Goal: Task Accomplishment & Management: Complete application form

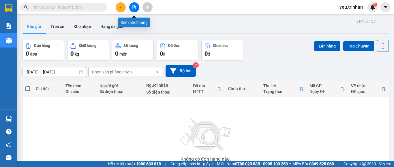
click at [132, 9] on button at bounding box center [134, 7] width 10 height 10
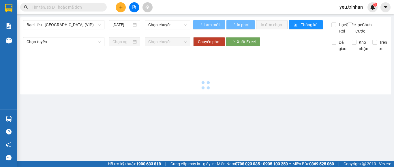
type input "[DATE]"
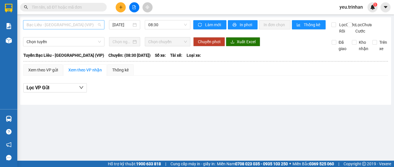
click at [87, 24] on span "Bạc Liêu - [GEOGRAPHIC_DATA] (VIP)" at bounding box center [64, 24] width 74 height 9
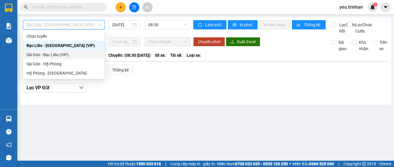
click at [60, 55] on div "Sài Gòn - Bạc Liêu (VIP)" at bounding box center [64, 55] width 74 height 6
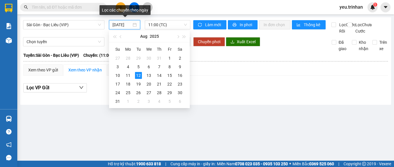
click at [127, 25] on input "[DATE]" at bounding box center [121, 25] width 19 height 6
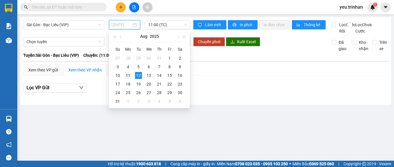
click at [128, 73] on div "11" at bounding box center [128, 75] width 7 height 7
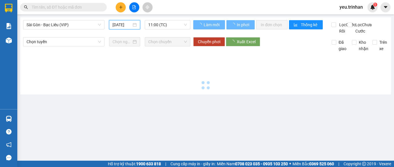
type input "11/08/2025"
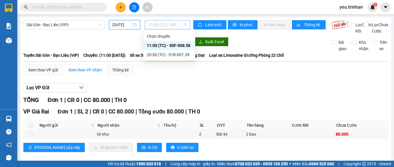
click at [176, 27] on span "11:00 (TC) - 50F-008.58" at bounding box center [167, 24] width 39 height 9
click at [182, 53] on div "20:30 (TC) - 51B-007.39" at bounding box center [169, 55] width 45 height 6
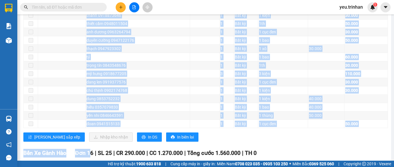
scroll to position [458, 0]
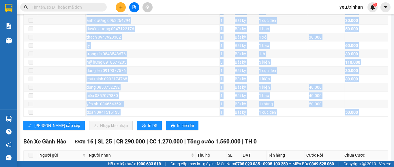
click at [98, 135] on div "VP Giá Rai Đơn 26 | SL 50 | CR 500.000 | CC 1.680.000 | Tổng cước 2.180.000 | T…" at bounding box center [205, 6] width 364 height 258
click at [148, 129] on span "In DS" at bounding box center [152, 126] width 9 height 6
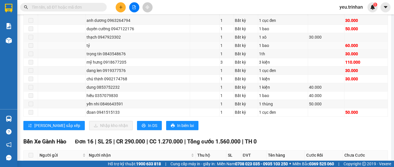
drag, startPoint x: 239, startPoint y: 2, endPoint x: 92, endPoint y: 53, distance: 155.0
click at [238, 2] on div "Kết quả tìm kiếm ( 0 ) Bộ lọc No Data yeu.trinhan 1" at bounding box center [197, 7] width 394 height 14
click at [120, 7] on icon "plus" at bounding box center [121, 7] width 4 height 4
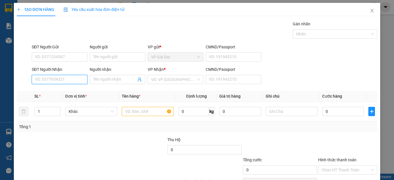
click at [57, 82] on input "SĐT Người Nhận" at bounding box center [60, 79] width 56 height 9
click at [62, 80] on input "SĐT Người Nhận" at bounding box center [60, 79] width 56 height 9
click at [69, 90] on div "0818255683 - minh thư" at bounding box center [59, 91] width 48 height 6
type input "0818255683"
type input "minh thư"
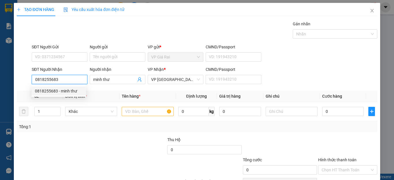
type input "40.000"
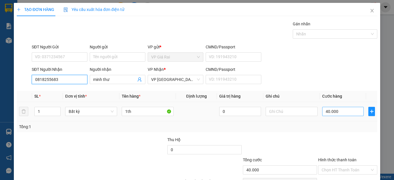
type input "0818255683"
click at [347, 112] on input "40.000" at bounding box center [343, 111] width 42 height 9
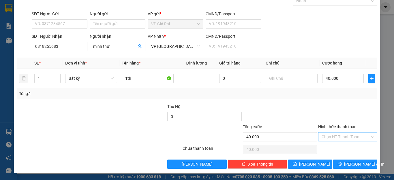
click at [341, 138] on input "Hình thức thanh toán" at bounding box center [346, 137] width 48 height 9
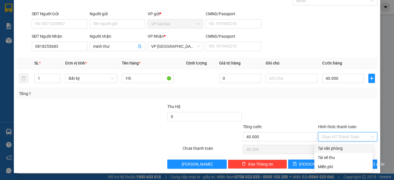
click at [338, 146] on div "Tại văn phòng" at bounding box center [343, 148] width 51 height 6
type input "0"
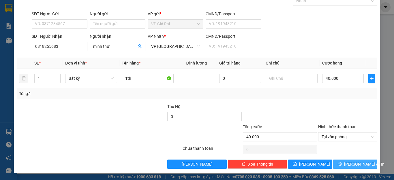
drag, startPoint x: 347, startPoint y: 163, endPoint x: 347, endPoint y: 154, distance: 9.2
click at [347, 163] on span "[PERSON_NAME] và In" at bounding box center [364, 164] width 40 height 6
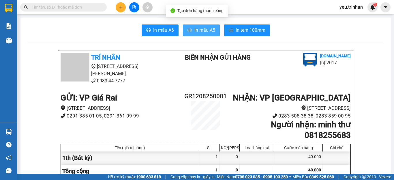
click at [198, 28] on span "In mẫu A5" at bounding box center [204, 30] width 21 height 7
click at [192, 25] on button "In mẫu A5" at bounding box center [201, 31] width 37 height 12
drag, startPoint x: 303, startPoint y: 166, endPoint x: 355, endPoint y: 191, distance: 57.5
click at [355, 167] on html "Kết quả tìm kiếm ( 0 ) Bộ lọc No Data yeu.trinhan 1 Báo cáo BC đơn chưa cước (n…" at bounding box center [197, 90] width 394 height 180
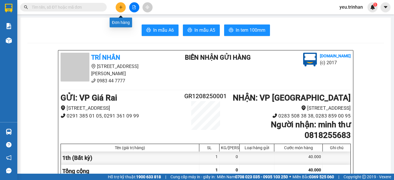
click at [121, 7] on icon "plus" at bounding box center [121, 7] width 4 height 4
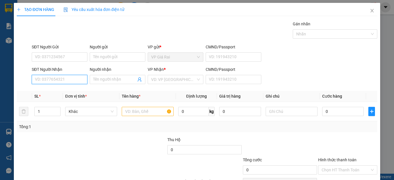
click at [69, 79] on input "SĐT Người Nhận" at bounding box center [60, 79] width 56 height 9
type input "0936859958"
click at [53, 92] on div "0936859958 - tiễn" at bounding box center [59, 91] width 48 height 6
type input "tiễn"
type input "150.000"
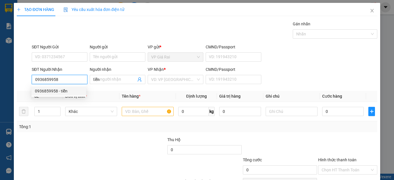
type input "150.000"
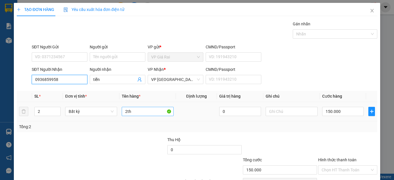
type input "0936859958"
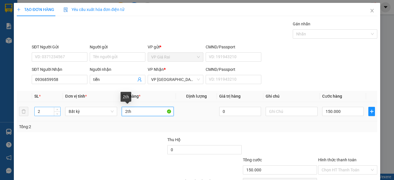
drag, startPoint x: 60, startPoint y: 112, endPoint x: 46, endPoint y: 113, distance: 14.5
click at [46, 113] on tr "2 Bất kỳ 2th 0 150.000" at bounding box center [197, 111] width 360 height 19
type input "1th"
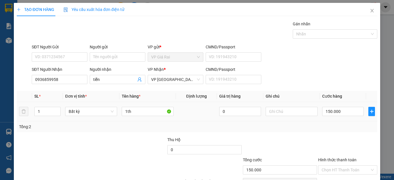
drag, startPoint x: 40, startPoint y: 114, endPoint x: 16, endPoint y: 114, distance: 23.9
click at [16, 114] on div "TẠO ĐƠN HÀNG Yêu cầu xuất hóa đơn điện tử Transit Pickup Surcharge Ids Transit …" at bounding box center [197, 105] width 366 height 204
type input "1"
click at [324, 112] on input "150.000" at bounding box center [343, 111] width 42 height 9
type input "04"
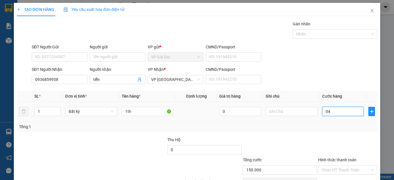
type input "4"
type input "040"
type input "40"
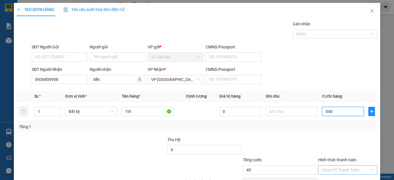
type input "040"
click at [334, 166] on input "Hình thức thanh toán" at bounding box center [346, 170] width 48 height 9
type input "40.000"
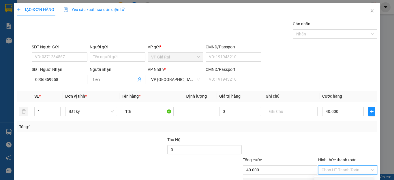
drag, startPoint x: 335, startPoint y: 147, endPoint x: 336, endPoint y: 156, distance: 8.4
click at [335, 167] on div "Tại văn phòng" at bounding box center [343, 181] width 51 height 6
type input "0"
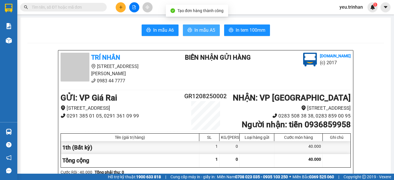
click at [201, 32] on span "In mẫu A5" at bounding box center [204, 30] width 21 height 7
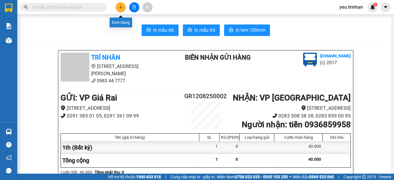
click at [119, 9] on button at bounding box center [121, 7] width 10 height 10
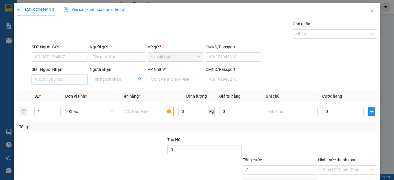
click at [67, 81] on input "SĐT Người Nhận" at bounding box center [60, 79] width 56 height 9
click at [49, 82] on input "0" at bounding box center [60, 79] width 56 height 9
click at [56, 92] on div "0978094993 - trâm" at bounding box center [59, 91] width 48 height 6
type input "0978094993"
type input "trâm"
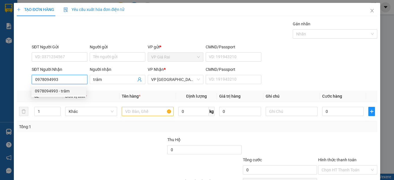
type input "50.000"
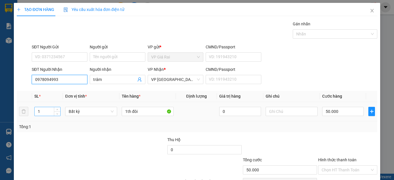
type input "0978094993"
click at [46, 111] on input "1" at bounding box center [48, 111] width 26 height 9
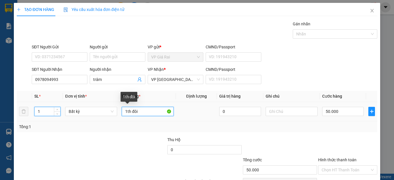
click at [149, 113] on input "1th đôi" at bounding box center [148, 111] width 52 height 9
type input "0"
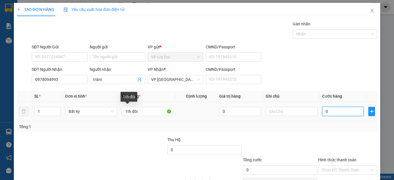
click at [334, 113] on input "0" at bounding box center [343, 111] width 42 height 9
type input "5"
type input "50"
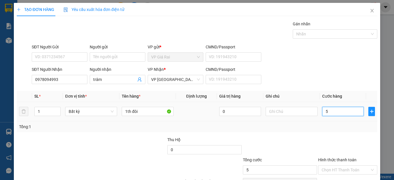
type input "50"
type input "50.000"
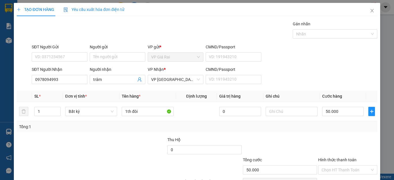
click at [341, 130] on div "Tổng: 1" at bounding box center [197, 126] width 360 height 11
click at [326, 167] on div "Chọn HT Thanh Toán" at bounding box center [347, 183] width 60 height 12
click at [331, 166] on div "Chọn HT Thanh Toán" at bounding box center [347, 170] width 59 height 9
click at [332, 167] on div "Tại văn phòng" at bounding box center [343, 181] width 51 height 6
type input "0"
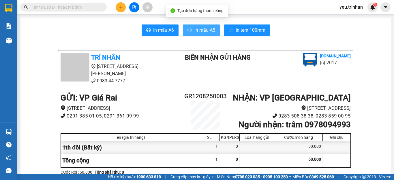
click at [210, 30] on span "In mẫu A5" at bounding box center [204, 30] width 21 height 7
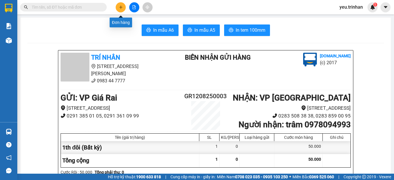
click at [122, 8] on icon "plus" at bounding box center [121, 7] width 4 height 4
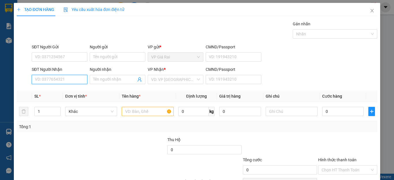
click at [61, 77] on input "SĐT Người Nhận" at bounding box center [60, 79] width 56 height 9
type input "0838534707"
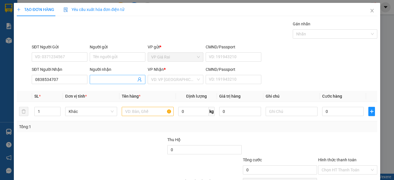
click at [106, 81] on input "Người nhận" at bounding box center [114, 79] width 43 height 6
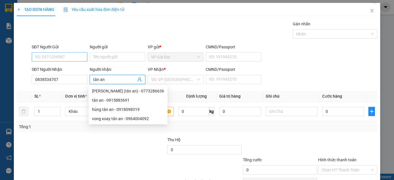
type input "tân an"
click at [49, 59] on input "SĐT Người Gửi" at bounding box center [60, 56] width 56 height 9
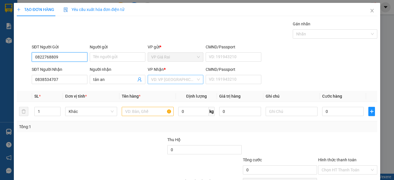
type input "0822768809"
click at [171, 77] on input "search" at bounding box center [173, 79] width 45 height 9
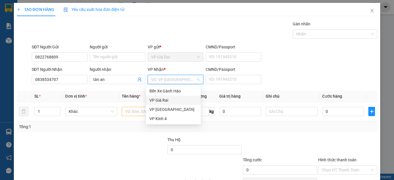
click at [158, 101] on div "VP Giá Rai" at bounding box center [173, 100] width 48 height 6
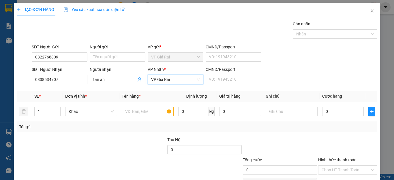
click at [171, 75] on div "VP Giá Rai" at bounding box center [176, 79] width 56 height 9
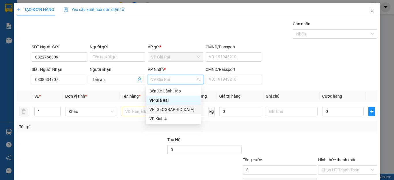
click at [159, 110] on div "VP [GEOGRAPHIC_DATA]" at bounding box center [173, 109] width 48 height 6
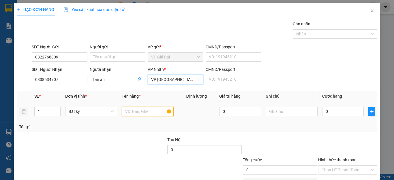
click at [134, 111] on input "text" at bounding box center [148, 111] width 52 height 9
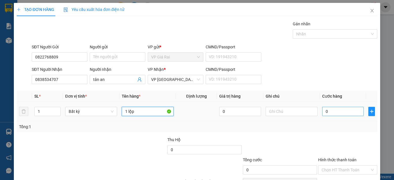
type input "1 lộp"
click at [333, 110] on input "0" at bounding box center [343, 111] width 42 height 9
type input "4"
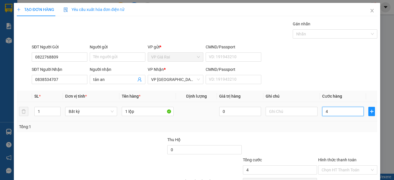
type input "40"
click at [336, 166] on div "Chọn HT Thanh Toán" at bounding box center [347, 170] width 59 height 9
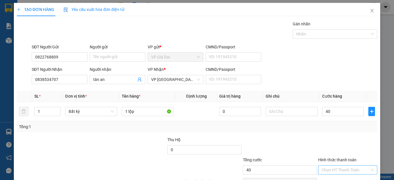
type input "40.000"
click at [334, 166] on input "Hình thức thanh toán" at bounding box center [346, 170] width 48 height 9
click at [337, 167] on div "Tại văn phòng" at bounding box center [343, 181] width 51 height 6
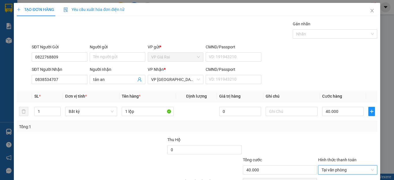
drag, startPoint x: 355, startPoint y: 169, endPoint x: 354, endPoint y: 163, distance: 6.6
click at [355, 166] on div "TẠO ĐƠN HÀNG Yêu cầu xuất hóa đơn điện tử Transit Pickup Surcharge Ids Transit …" at bounding box center [197, 105] width 366 height 204
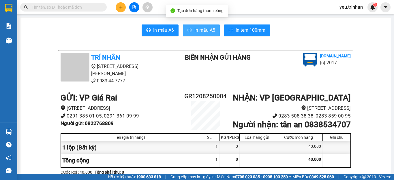
click at [202, 35] on button "In mẫu A5" at bounding box center [201, 31] width 37 height 12
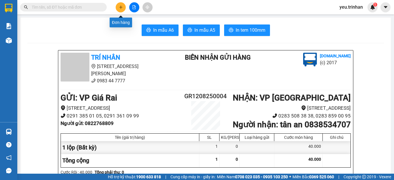
click at [118, 8] on button at bounding box center [121, 7] width 10 height 10
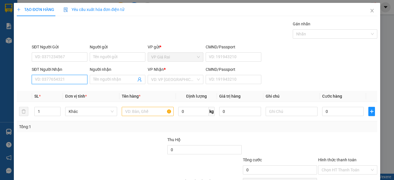
click at [56, 79] on input "SĐT Người Nhận" at bounding box center [60, 79] width 56 height 9
type input "0942224662"
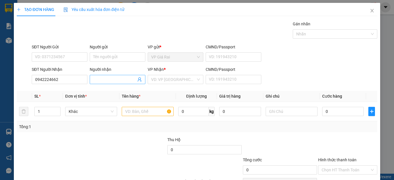
click at [109, 79] on input "Người nhận" at bounding box center [114, 79] width 43 height 6
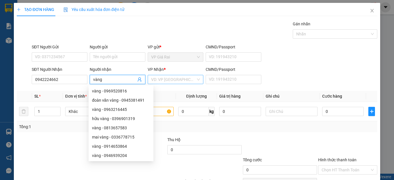
type input "vàng"
click at [171, 80] on input "search" at bounding box center [173, 79] width 45 height 9
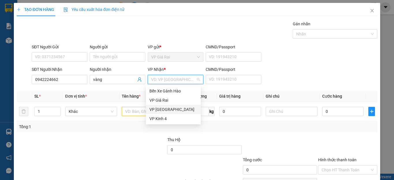
click at [158, 109] on div "VP [GEOGRAPHIC_DATA]" at bounding box center [173, 109] width 48 height 6
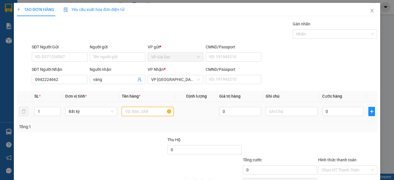
click at [127, 113] on input "text" at bounding box center [148, 111] width 52 height 9
type input "1 cuc"
click at [330, 107] on input "0" at bounding box center [343, 111] width 42 height 9
type input "4"
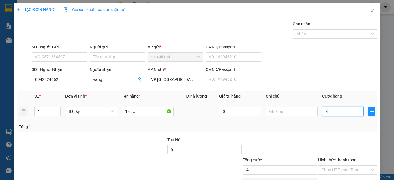
type input "4"
type input "40"
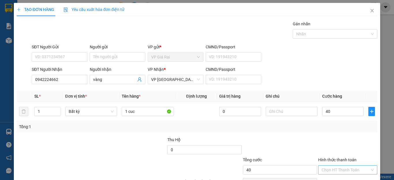
click at [332, 166] on input "Hình thức thanh toán" at bounding box center [346, 170] width 48 height 9
type input "40.000"
click at [334, 167] on div "Tại văn phòng" at bounding box center [343, 181] width 58 height 9
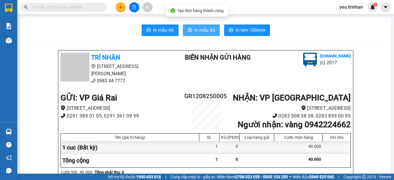
click at [194, 33] on span "In mẫu A5" at bounding box center [204, 30] width 21 height 7
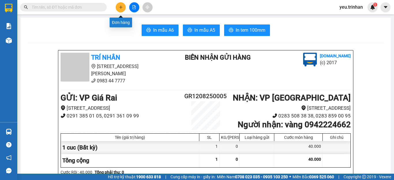
click at [120, 10] on button at bounding box center [121, 7] width 10 height 10
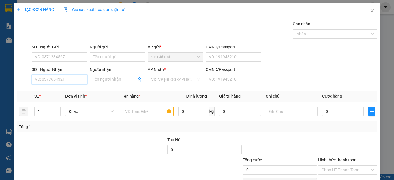
click at [57, 81] on input "SĐT Người Nhận" at bounding box center [60, 79] width 56 height 9
type input "0943947797"
click at [63, 93] on div "0943947797 - huỳnh duy" at bounding box center [63, 91] width 57 height 6
type input "huỳnh duy"
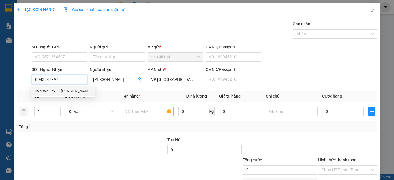
type input "40.000"
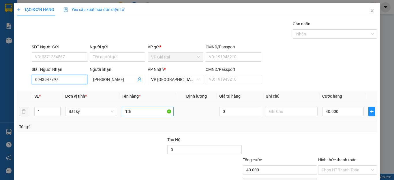
type input "0943947797"
drag, startPoint x: 147, startPoint y: 112, endPoint x: 225, endPoint y: 120, distance: 79.1
click at [147, 112] on input "1th" at bounding box center [148, 111] width 52 height 9
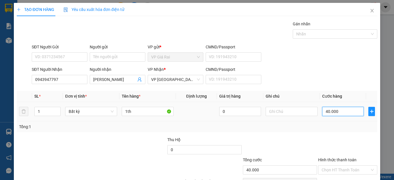
click at [333, 110] on input "40.000" at bounding box center [343, 111] width 42 height 9
type input "6"
click at [336, 137] on div at bounding box center [347, 147] width 60 height 20
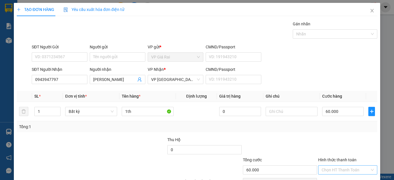
click at [338, 166] on input "Hình thức thanh toán" at bounding box center [346, 170] width 48 height 9
click at [338, 167] on div "Tại văn phòng" at bounding box center [343, 181] width 58 height 9
click at [340, 158] on div "Transit Pickup Surcharge Ids Transit Deliver Surcharge Ids Transit Deliver Surc…" at bounding box center [197, 111] width 360 height 181
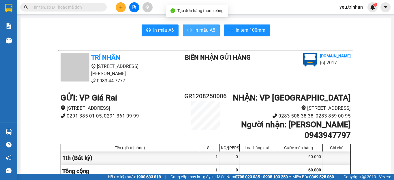
click at [203, 31] on span "In mẫu A5" at bounding box center [204, 30] width 21 height 7
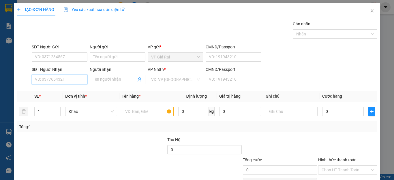
click at [79, 81] on input "SĐT Người Nhận" at bounding box center [60, 79] width 56 height 9
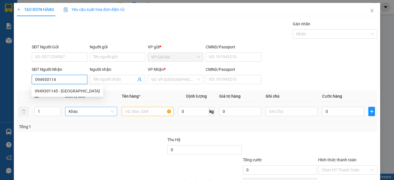
type input "0949301145"
click at [70, 89] on div "0949301145 - [GEOGRAPHIC_DATA]" at bounding box center [67, 91] width 65 height 6
type input "[PERSON_NAME]"
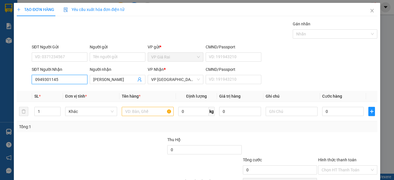
type input "20.000"
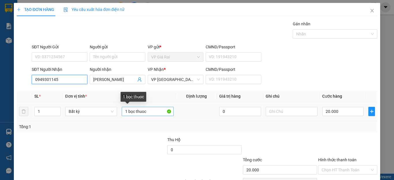
type input "0949301145"
click at [145, 111] on input "1 bọc thuoc" at bounding box center [148, 111] width 52 height 9
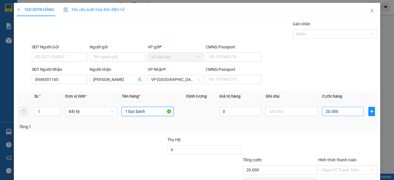
type input "1 bọc bánh"
click at [322, 110] on input "20.000" at bounding box center [343, 111] width 42 height 9
type input "0"
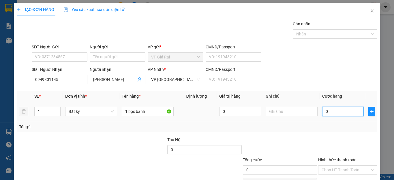
type input "20"
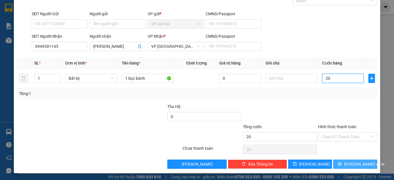
type input "20"
type input "20.000"
click at [349, 164] on span "[PERSON_NAME] và In" at bounding box center [364, 164] width 40 height 6
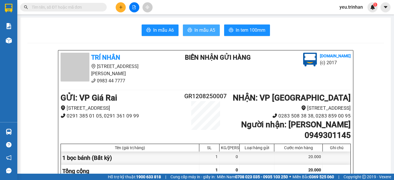
click at [200, 30] on span "In mẫu A5" at bounding box center [204, 30] width 21 height 7
click at [121, 8] on icon "plus" at bounding box center [121, 7] width 4 height 4
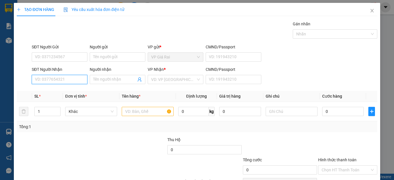
drag, startPoint x: 73, startPoint y: 79, endPoint x: 79, endPoint y: 76, distance: 6.6
click at [74, 79] on input "SĐT Người Nhận" at bounding box center [60, 79] width 56 height 9
type input "0936771776"
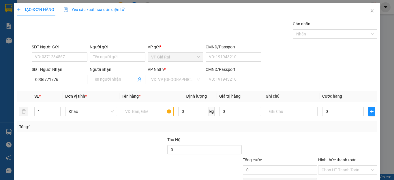
click at [183, 81] on input "search" at bounding box center [173, 79] width 45 height 9
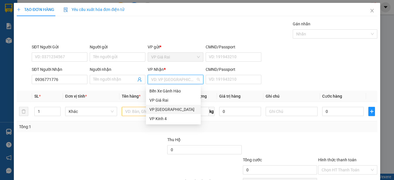
click at [164, 108] on div "VP [GEOGRAPHIC_DATA]" at bounding box center [173, 109] width 48 height 6
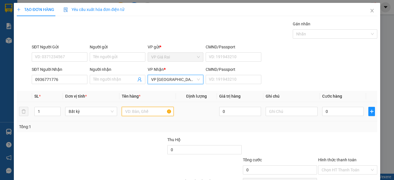
click at [154, 113] on input "text" at bounding box center [148, 111] width 52 height 9
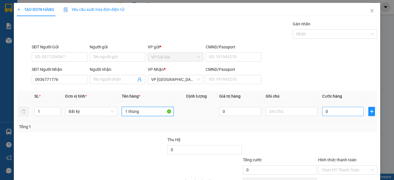
type input "1 thùng"
click at [337, 114] on input "0" at bounding box center [343, 111] width 42 height 9
type input "5"
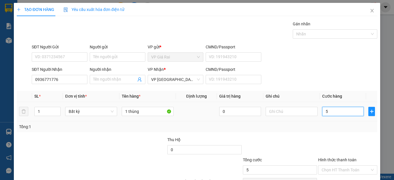
type input "50"
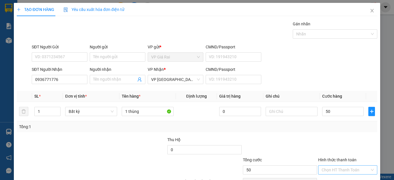
type input "50.000"
click at [326, 166] on input "Hình thức thanh toán" at bounding box center [346, 170] width 48 height 9
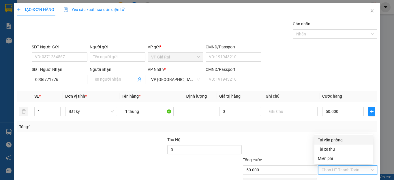
click at [330, 142] on div "Tại văn phòng" at bounding box center [343, 140] width 51 height 6
type input "0"
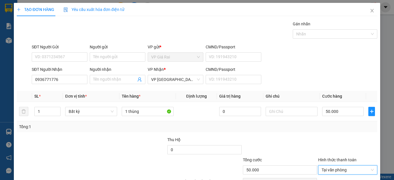
scroll to position [29, 0]
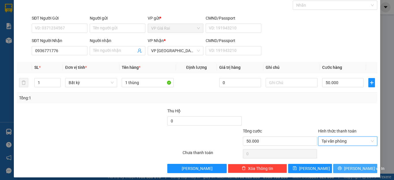
click at [339, 166] on button "[PERSON_NAME] và In" at bounding box center [355, 168] width 44 height 9
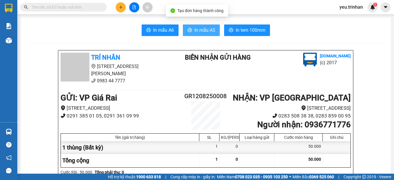
click at [207, 29] on span "In mẫu A5" at bounding box center [204, 30] width 21 height 7
click at [122, 7] on icon "plus" at bounding box center [121, 7] width 4 height 4
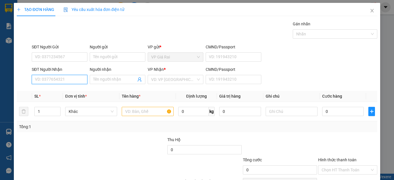
click at [63, 82] on input "SĐT Người Nhận" at bounding box center [60, 79] width 56 height 9
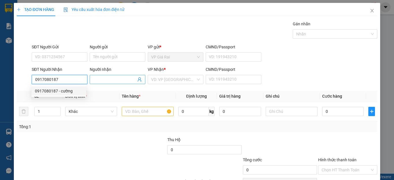
type input "0917080187"
click at [107, 81] on input "Người nhận" at bounding box center [114, 79] width 43 height 6
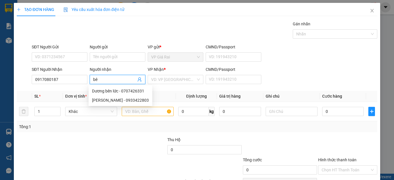
type input "b"
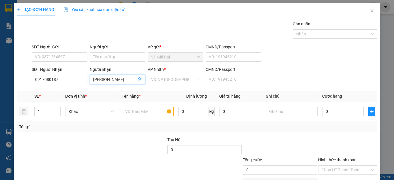
type input "[PERSON_NAME]"
click at [157, 83] on input "search" at bounding box center [173, 79] width 45 height 9
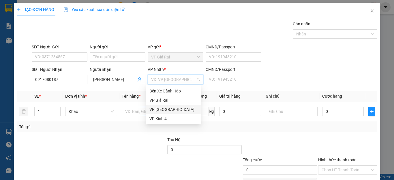
click at [163, 109] on div "VP [GEOGRAPHIC_DATA]" at bounding box center [173, 109] width 48 height 6
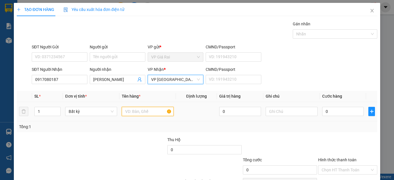
click at [136, 113] on input "text" at bounding box center [148, 111] width 52 height 9
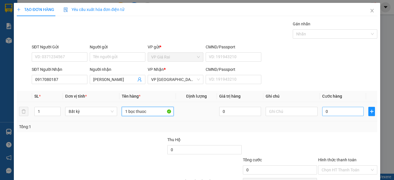
type input "1 bọc thuoc"
click at [342, 107] on input "0" at bounding box center [343, 111] width 42 height 9
type input "2"
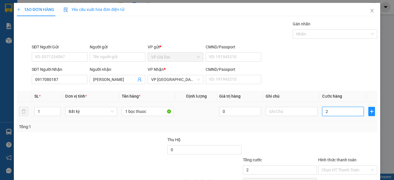
type input "20"
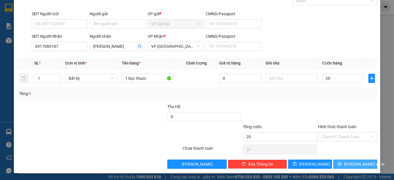
type input "20.000"
click at [354, 165] on span "[PERSON_NAME] và In" at bounding box center [364, 164] width 40 height 6
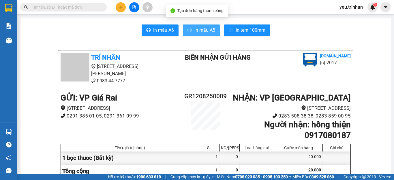
click at [194, 33] on span "In mẫu A5" at bounding box center [204, 30] width 21 height 7
